Goal: Transaction & Acquisition: Purchase product/service

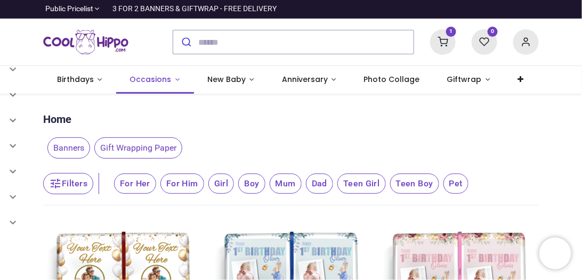
click at [172, 80] on link "Occasions" at bounding box center [155, 80] width 78 height 28
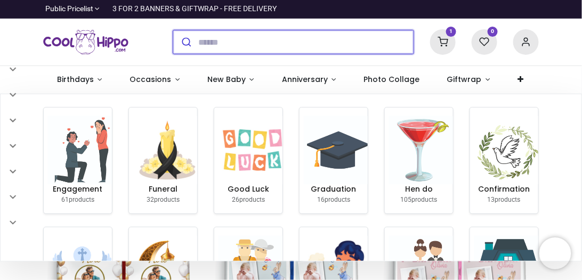
click at [287, 36] on input "search" at bounding box center [305, 41] width 215 height 23
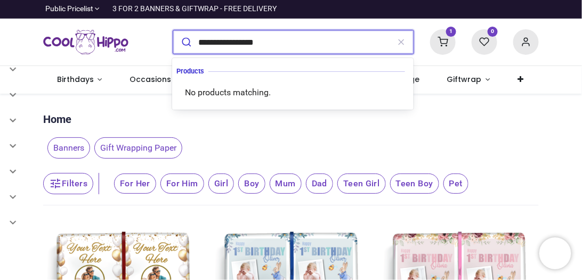
type input "**********"
click at [173, 30] on button "submit" at bounding box center [185, 41] width 25 height 23
click at [345, 46] on input "**********" at bounding box center [293, 41] width 191 height 23
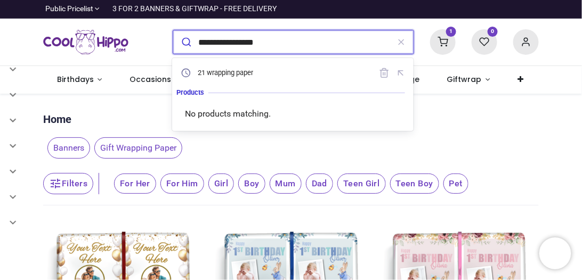
click at [173, 30] on button "submit" at bounding box center [185, 41] width 25 height 23
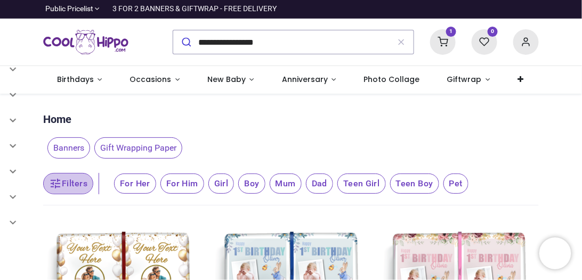
click at [66, 182] on button "Filters" at bounding box center [68, 183] width 50 height 21
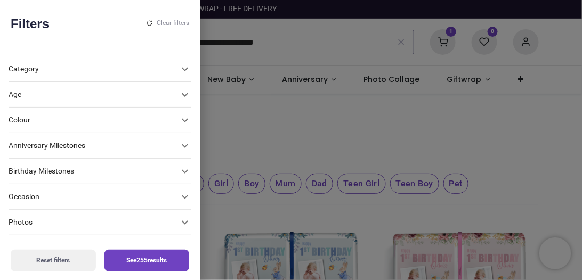
click at [98, 168] on div "Birthday Milestones" at bounding box center [94, 171] width 170 height 11
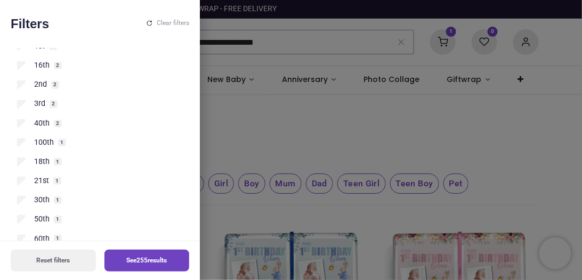
scroll to position [210, 0]
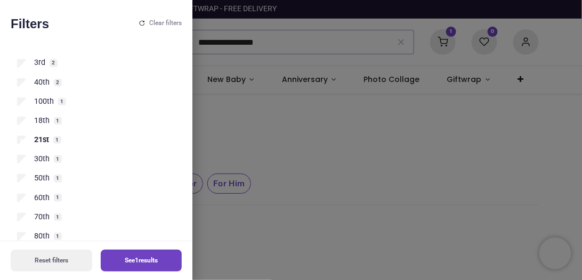
click at [108, 255] on button "See 1 results" at bounding box center [142, 261] width 82 height 22
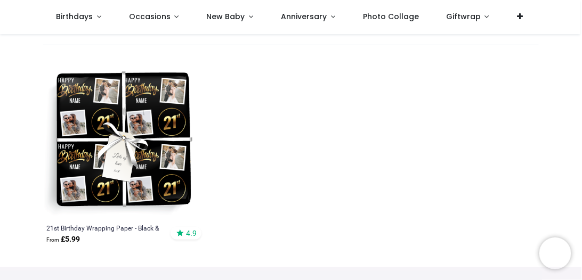
scroll to position [105, 0]
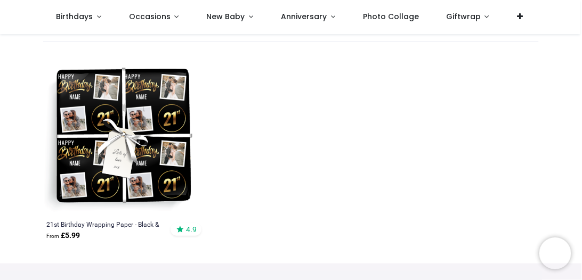
click at [171, 173] on img at bounding box center [122, 137] width 159 height 159
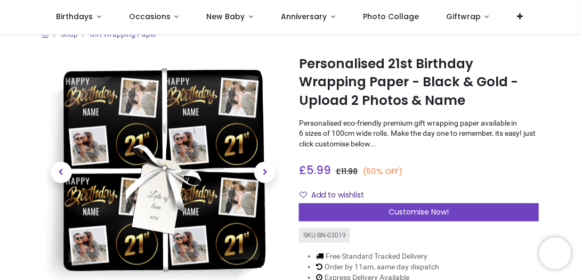
scroll to position [33, 0]
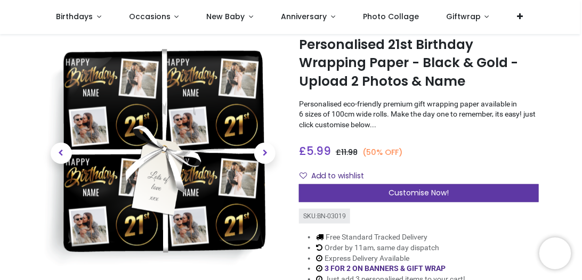
click at [386, 190] on div "Customise Now!" at bounding box center [419, 193] width 240 height 18
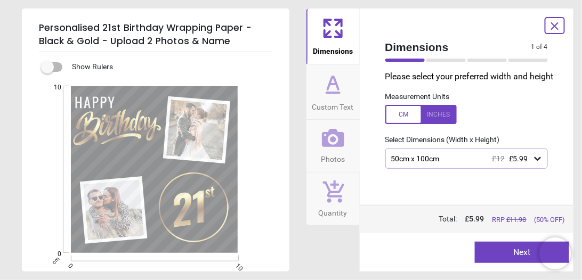
click at [537, 159] on icon at bounding box center [538, 159] width 6 height 4
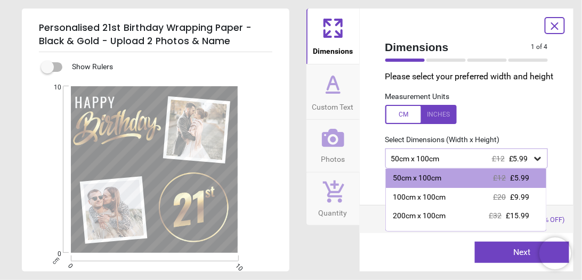
click at [537, 159] on icon at bounding box center [538, 159] width 6 height 4
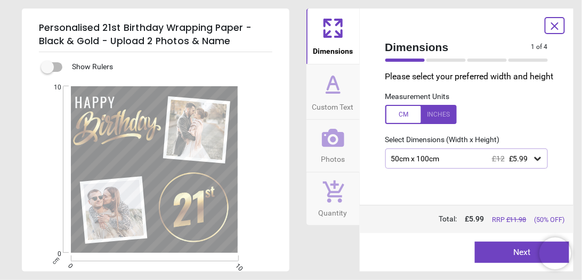
click at [534, 120] on label at bounding box center [466, 114] width 163 height 19
click at [335, 88] on icon at bounding box center [333, 84] width 26 height 26
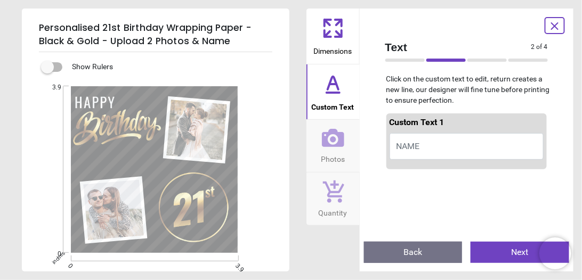
click at [411, 141] on span "NAME" at bounding box center [408, 146] width 23 height 10
click at [410, 146] on span "NAME" at bounding box center [408, 146] width 23 height 10
type textarea "*****"
click at [355, 146] on button "Photos" at bounding box center [333, 146] width 53 height 52
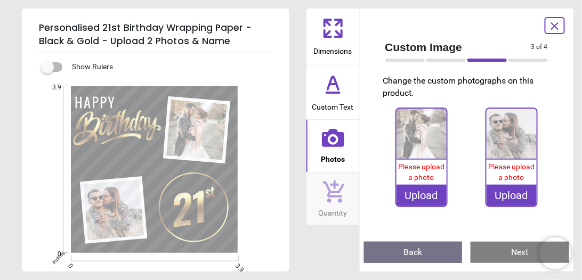
click at [434, 203] on div "Upload" at bounding box center [422, 195] width 50 height 21
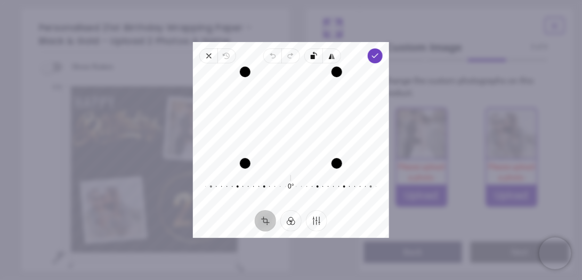
click at [208, 58] on icon "button" at bounding box center [209, 56] width 9 height 9
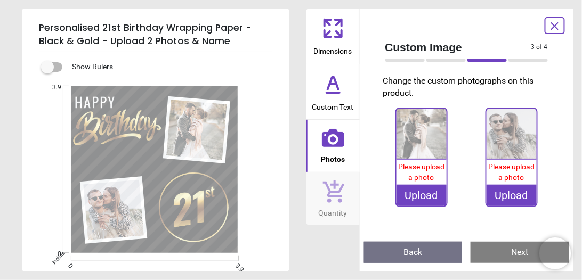
click at [425, 195] on div "Upload" at bounding box center [422, 195] width 50 height 21
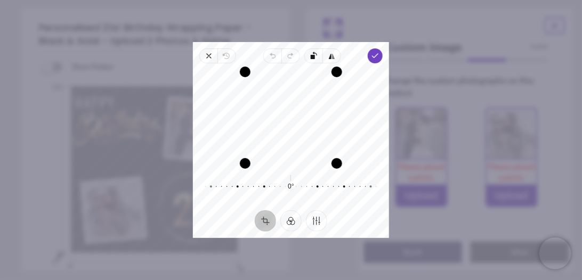
click at [289, 100] on div "Recenter" at bounding box center [291, 118] width 179 height 92
click at [374, 57] on polyline "button" at bounding box center [376, 56] width 6 height 4
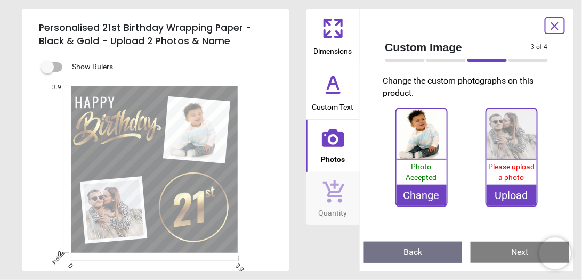
click at [516, 193] on div "Upload" at bounding box center [512, 195] width 50 height 21
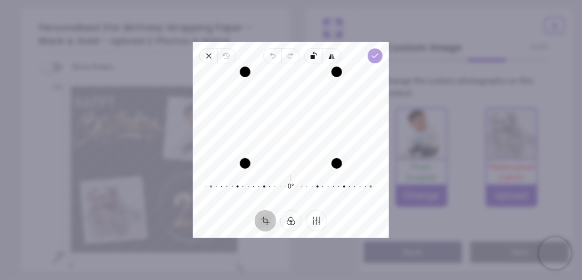
click at [380, 52] on icon "button" at bounding box center [375, 56] width 9 height 9
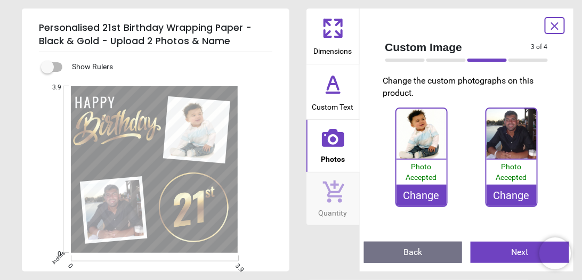
scroll to position [33, 0]
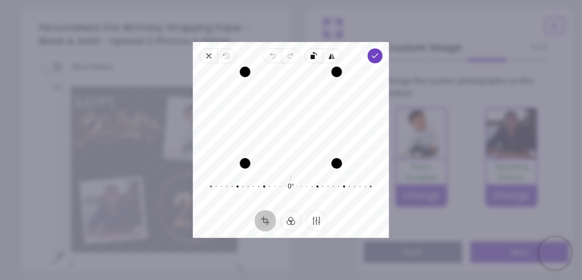
click at [287, 125] on div "Recenter" at bounding box center [291, 118] width 179 height 92
click at [318, 221] on button "Finetune" at bounding box center [316, 221] width 21 height 21
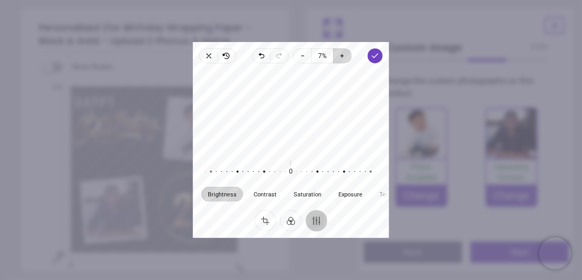
click at [342, 57] on icon "button" at bounding box center [342, 55] width 3 height 3
click at [301, 54] on icon "button" at bounding box center [301, 56] width 9 height 9
drag, startPoint x: 304, startPoint y: 94, endPoint x: 295, endPoint y: 95, distance: 9.2
click at [295, 95] on div at bounding box center [291, 110] width 196 height 85
click at [208, 53] on icon "button" at bounding box center [209, 56] width 9 height 9
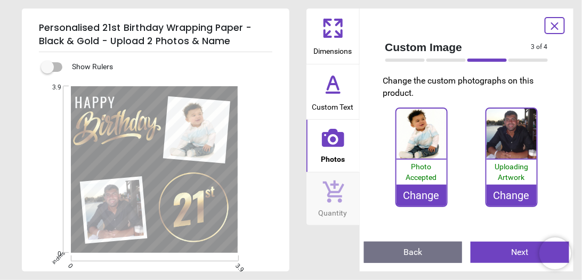
click at [511, 191] on div "Change" at bounding box center [512, 195] width 50 height 21
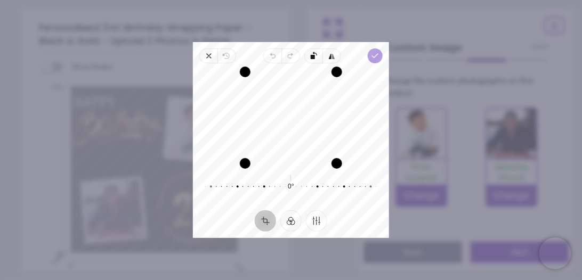
click at [378, 57] on icon "button" at bounding box center [375, 56] width 9 height 9
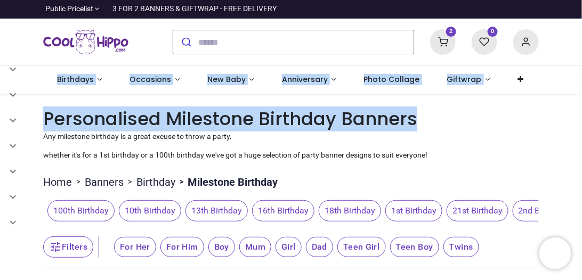
drag, startPoint x: 581, startPoint y: 45, endPoint x: 579, endPoint y: 107, distance: 62.4
click at [579, 107] on div "Login • Register Birthdays Milestone Birthday 1510 products 208" at bounding box center [291, 140] width 582 height 280
click at [99, 77] on link "Birthdays" at bounding box center [79, 80] width 73 height 28
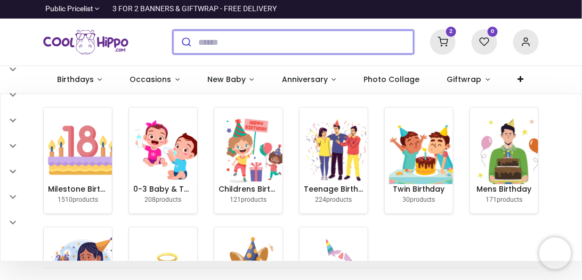
click at [230, 45] on input "search" at bounding box center [305, 41] width 215 height 23
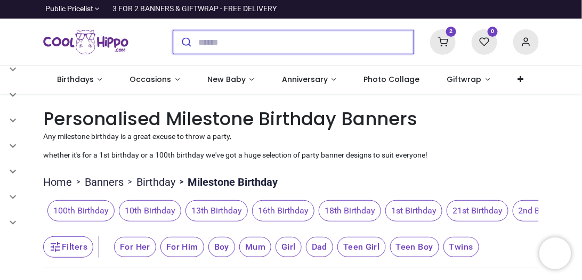
type input "*"
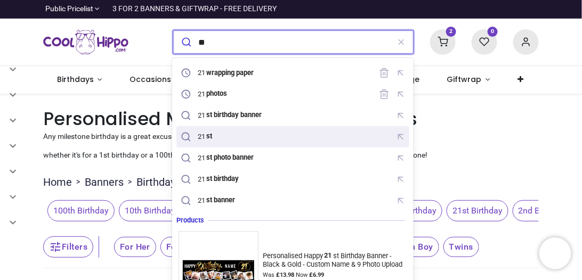
click at [202, 132] on div "21 st" at bounding box center [198, 137] width 39 height 15
type input "****"
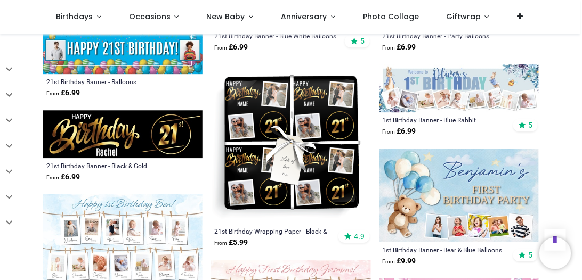
scroll to position [775, 0]
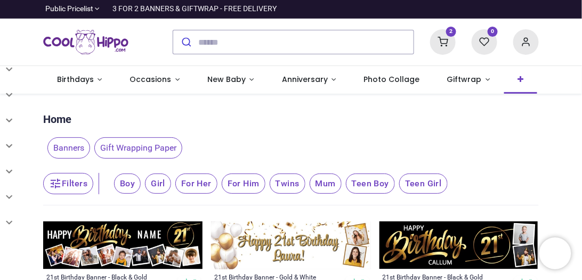
click at [518, 79] on icon at bounding box center [521, 79] width 6 height 7
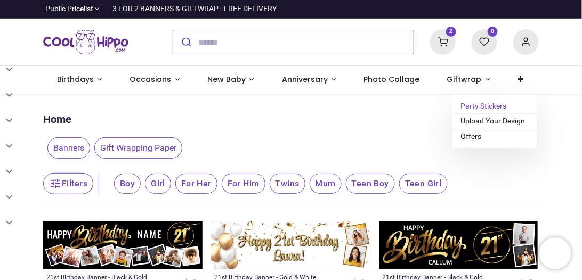
click at [480, 102] on span "Party Stickers" at bounding box center [484, 106] width 46 height 9
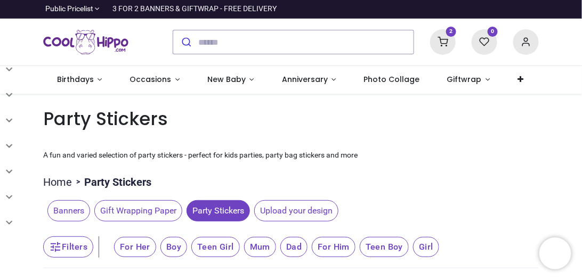
click at [445, 37] on icon at bounding box center [443, 42] width 26 height 26
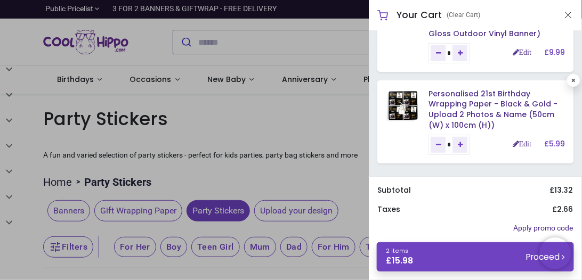
scroll to position [63, 0]
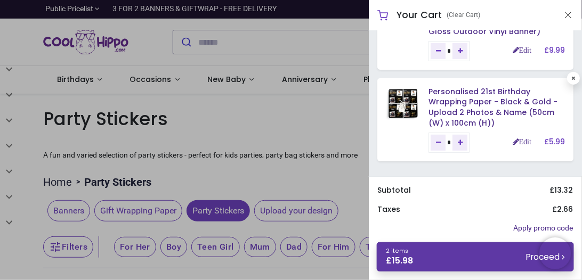
click at [459, 261] on link "2 items £ 15.98 Proceed" at bounding box center [475, 257] width 197 height 29
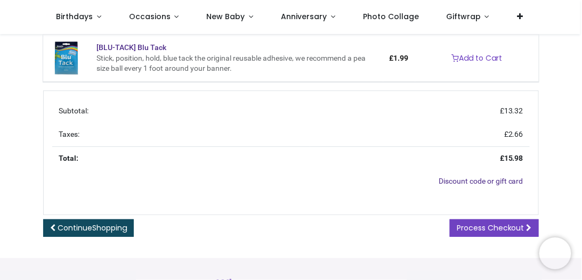
scroll to position [375, 0]
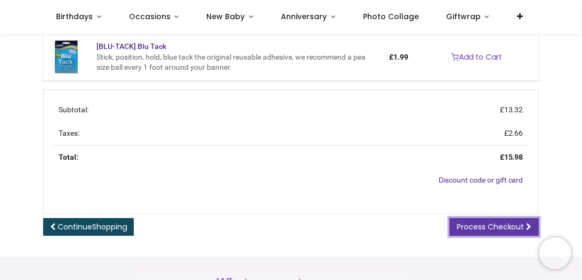
click at [470, 223] on span "Process Checkout" at bounding box center [491, 227] width 68 height 11
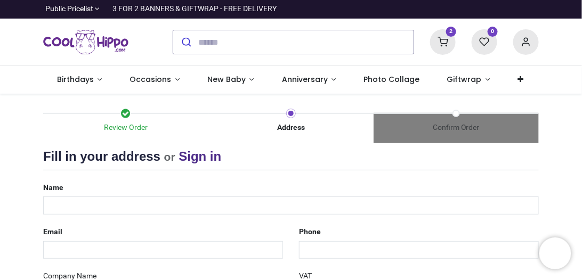
select select "***"
drag, startPoint x: 581, startPoint y: 92, endPoint x: 577, endPoint y: 122, distance: 29.6
click at [577, 122] on div "Login • Register Birthdays Milestone Birthday 1510 products 208" at bounding box center [291, 140] width 582 height 280
click at [196, 155] on link "Sign in" at bounding box center [200, 156] width 43 height 14
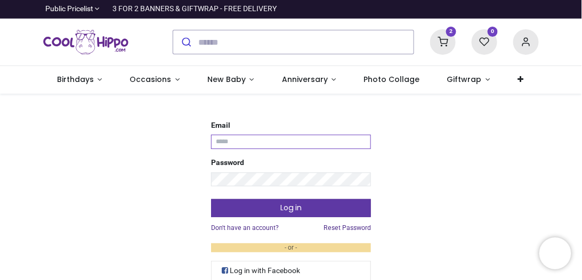
type input "**********"
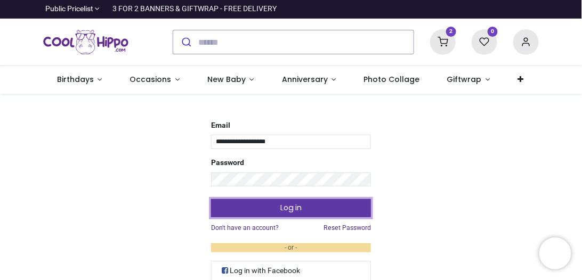
click at [278, 207] on button "Log in" at bounding box center [291, 208] width 160 height 18
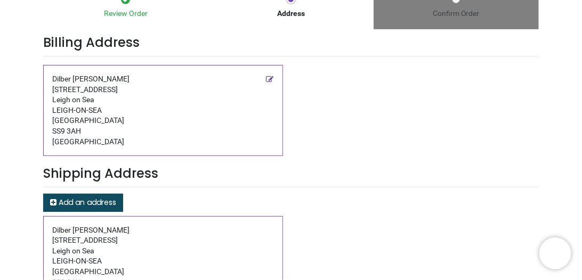
scroll to position [190, 0]
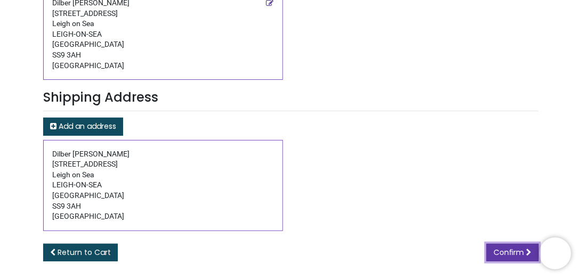
click at [521, 247] on span "Confirm" at bounding box center [509, 252] width 31 height 11
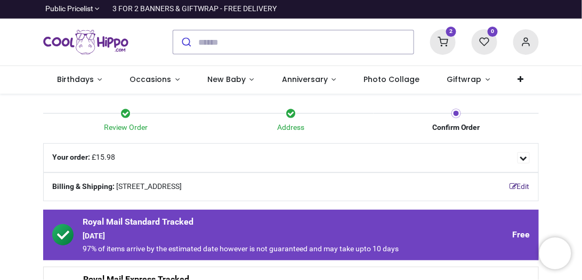
drag, startPoint x: 580, startPoint y: 78, endPoint x: 579, endPoint y: 102, distance: 24.0
click at [579, 102] on div "D Dilber [PERSON_NAME] Birthdays Milestone Birthday 1510 products 0-3 Baby & To…" at bounding box center [291, 140] width 582 height 280
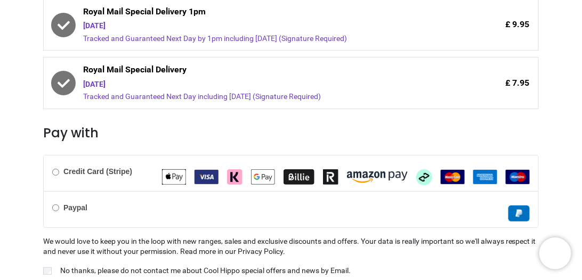
scroll to position [340, 0]
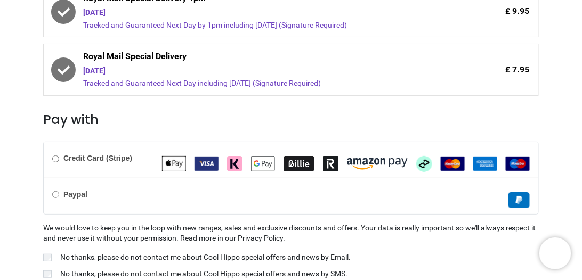
click at [59, 193] on label "Paypal" at bounding box center [69, 195] width 35 height 11
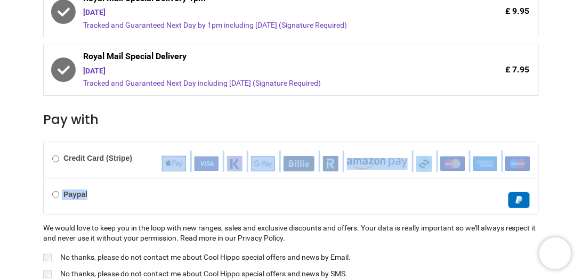
drag, startPoint x: 580, startPoint y: 152, endPoint x: 575, endPoint y: 208, distance: 56.2
click at [575, 208] on div "Review Order Address Confirm Order Your order: £ 15.98" at bounding box center [291, 39] width 582 height 571
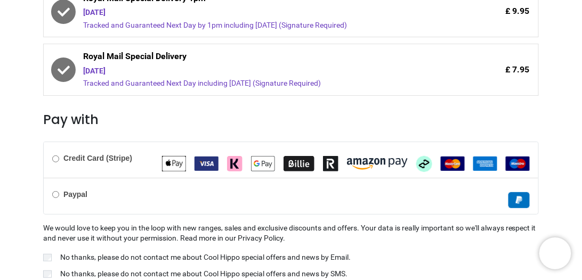
click at [576, 207] on div "Review Order Address Confirm Order Your order: £ 15.98" at bounding box center [291, 39] width 582 height 571
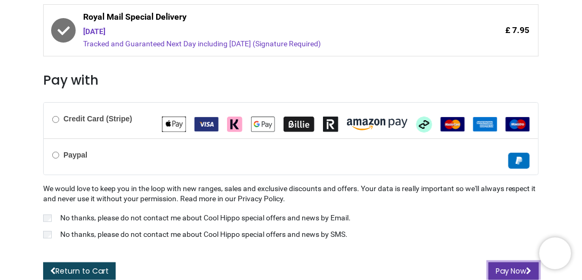
click at [505, 263] on button "Pay Now" at bounding box center [514, 272] width 50 height 18
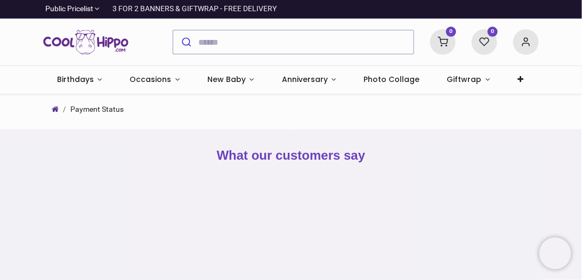
type input "**********"
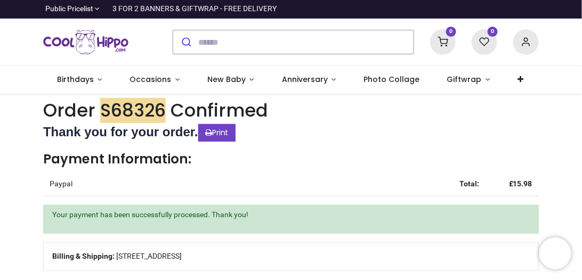
type input "**********"
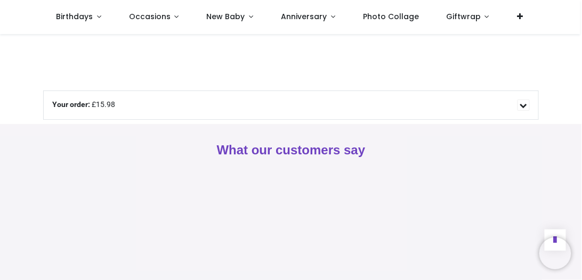
scroll to position [892, 0]
